Goal: Navigation & Orientation: Find specific page/section

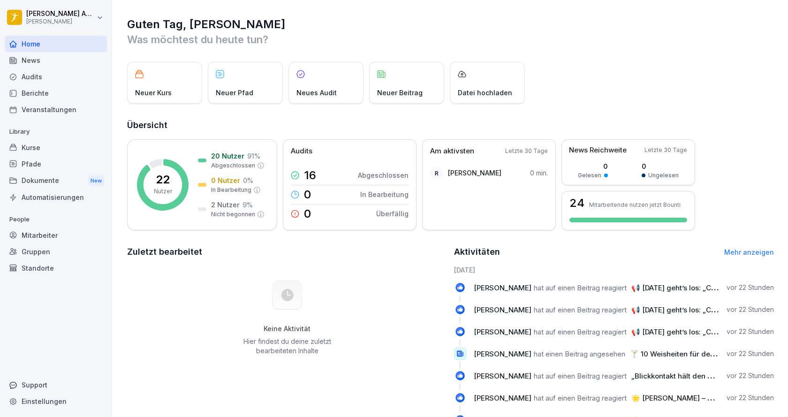
click at [43, 85] on div "Berichte" at bounding box center [56, 93] width 102 height 16
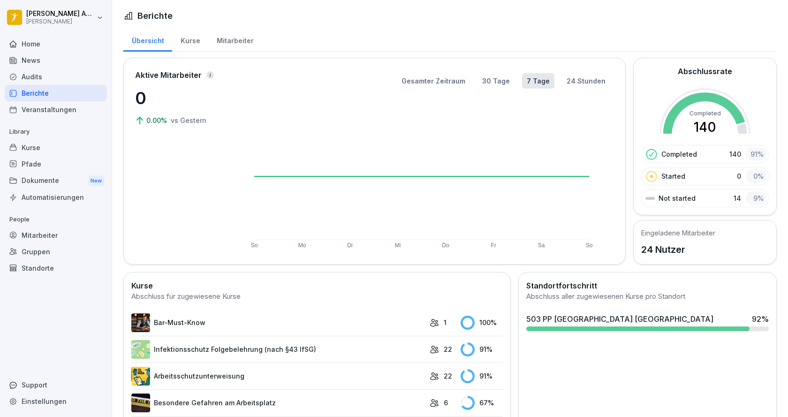
click at [39, 43] on div "Home" at bounding box center [56, 44] width 102 height 16
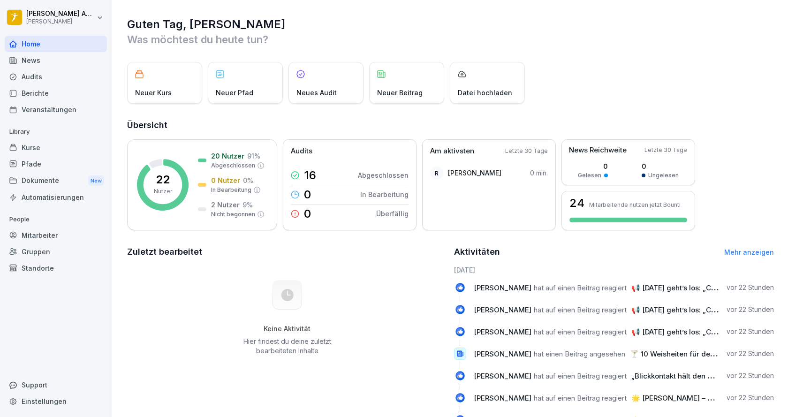
click at [28, 61] on div "News" at bounding box center [56, 60] width 102 height 16
